Goal: Browse casually: Explore the website without a specific task or goal

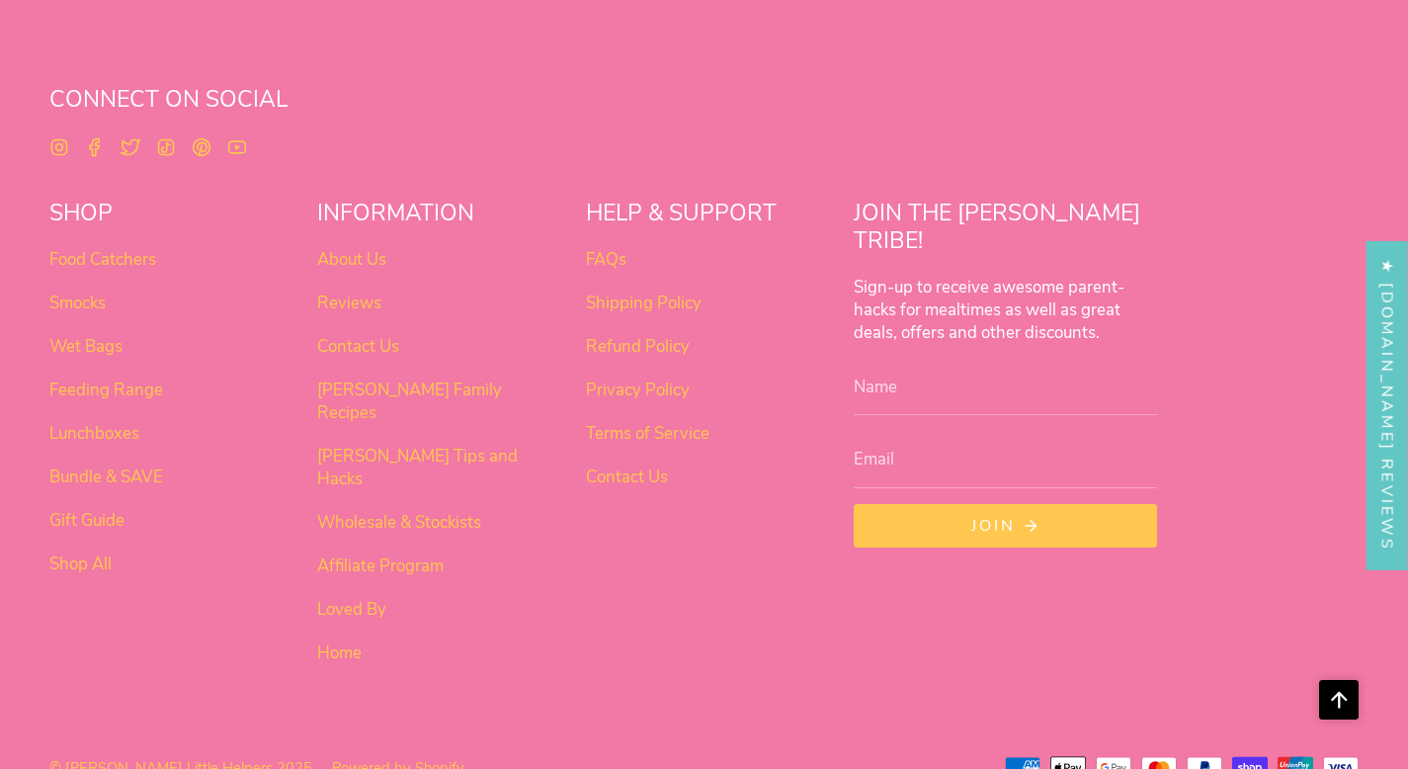
scroll to position [1242, 0]
